Goal: Task Accomplishment & Management: Manage account settings

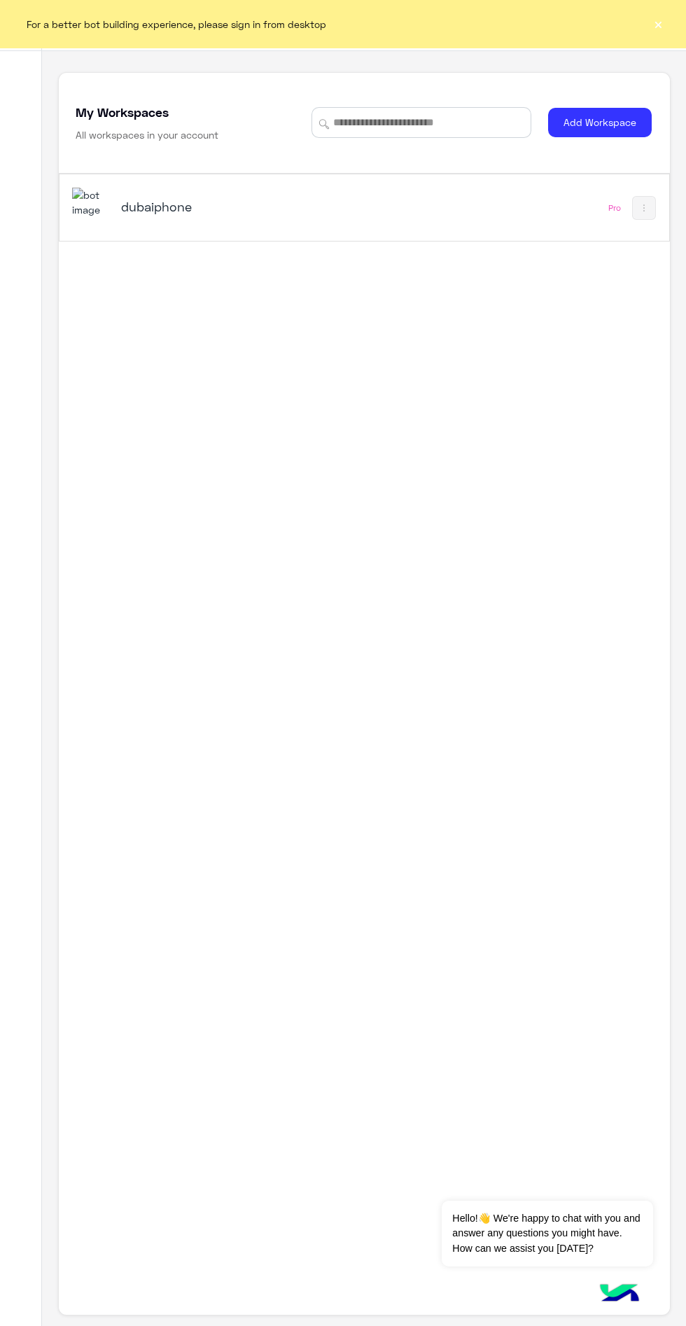
click at [661, 22] on button "×" at bounding box center [658, 24] width 14 height 14
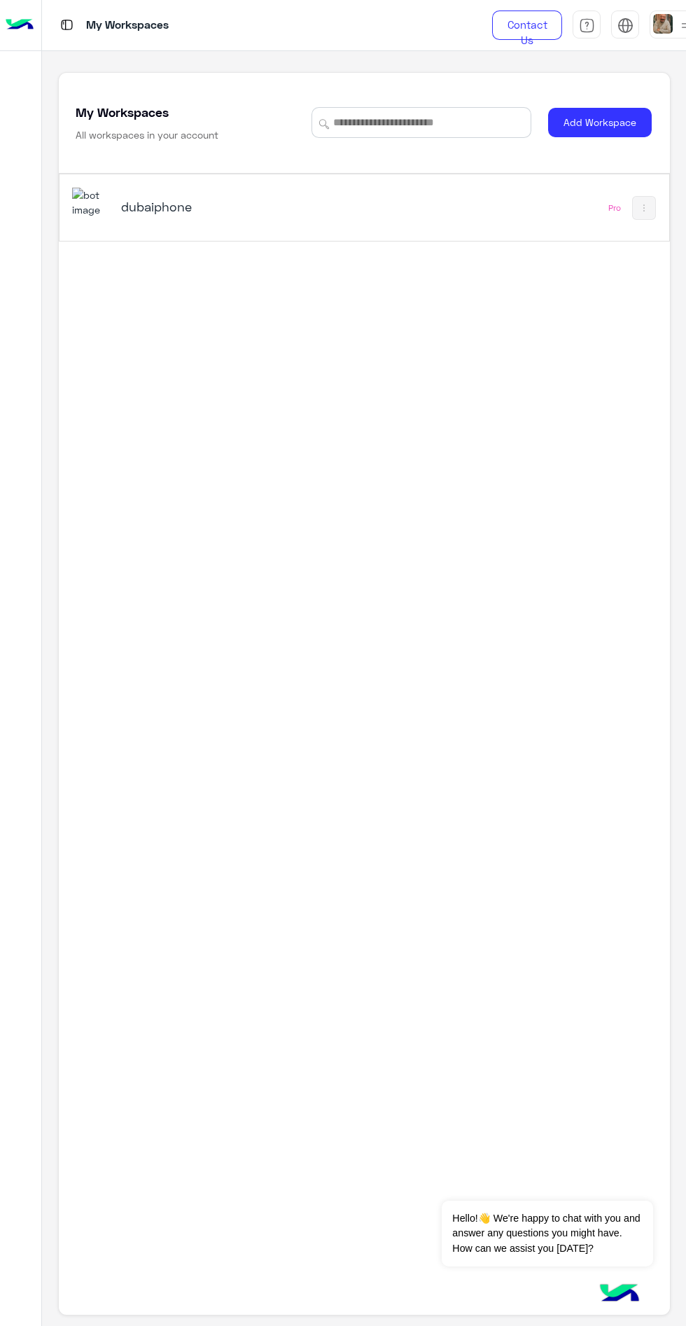
click at [183, 215] on h5 "dubaiphone" at bounding box center [226, 206] width 210 height 17
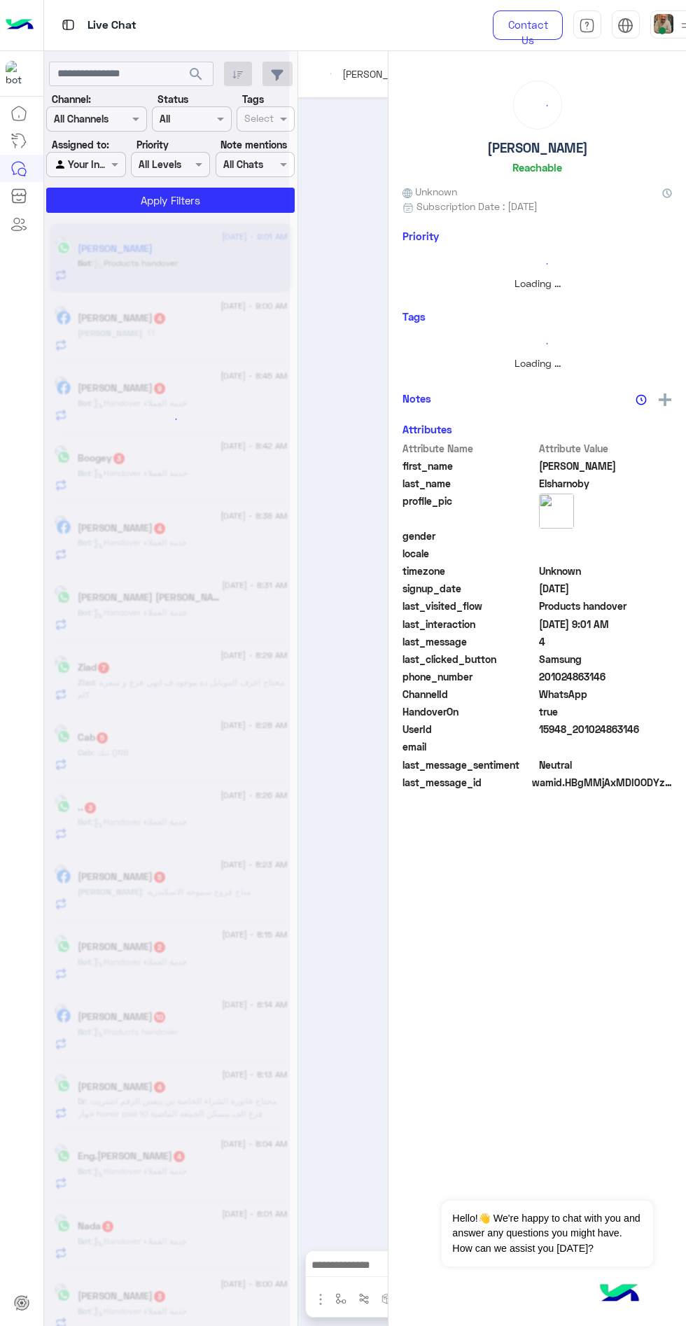
click at [672, 22] on img at bounding box center [664, 24] width 20 height 20
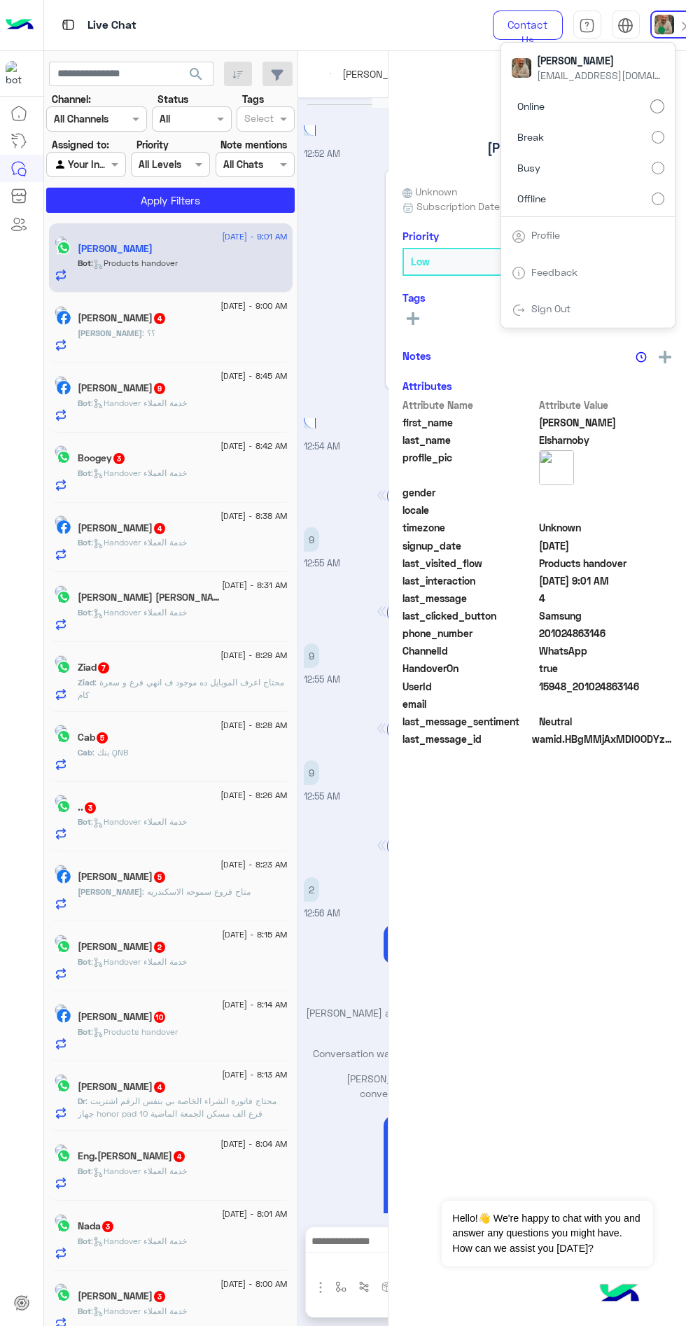
scroll to position [1300, 0]
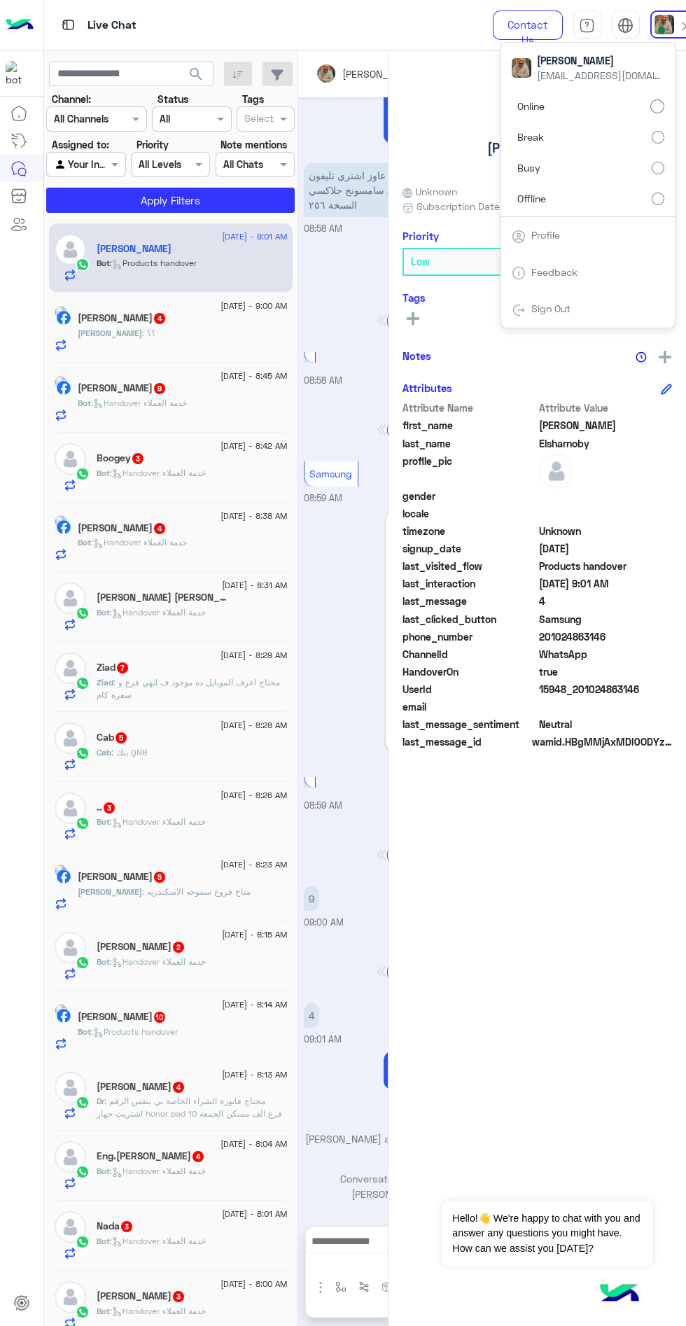
click at [619, 203] on label "Offline" at bounding box center [588, 198] width 153 height 25
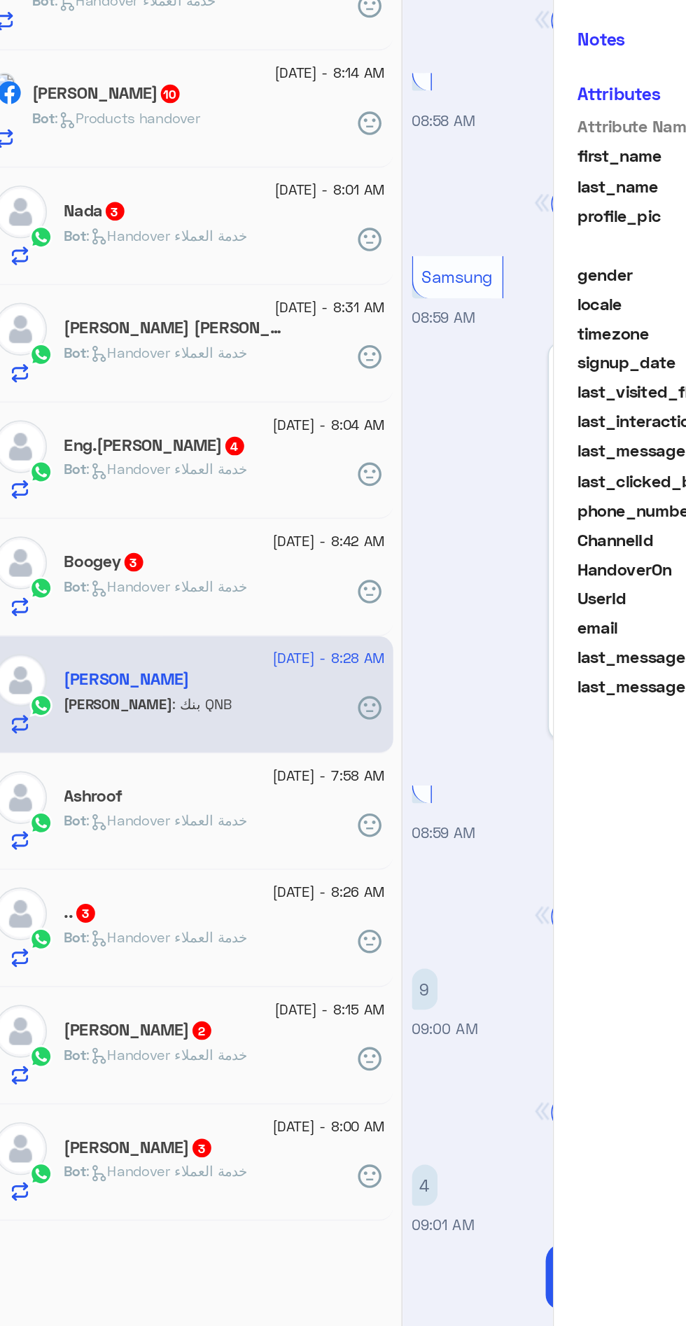
scroll to position [1251, 0]
